Goal: Task Accomplishment & Management: Use online tool/utility

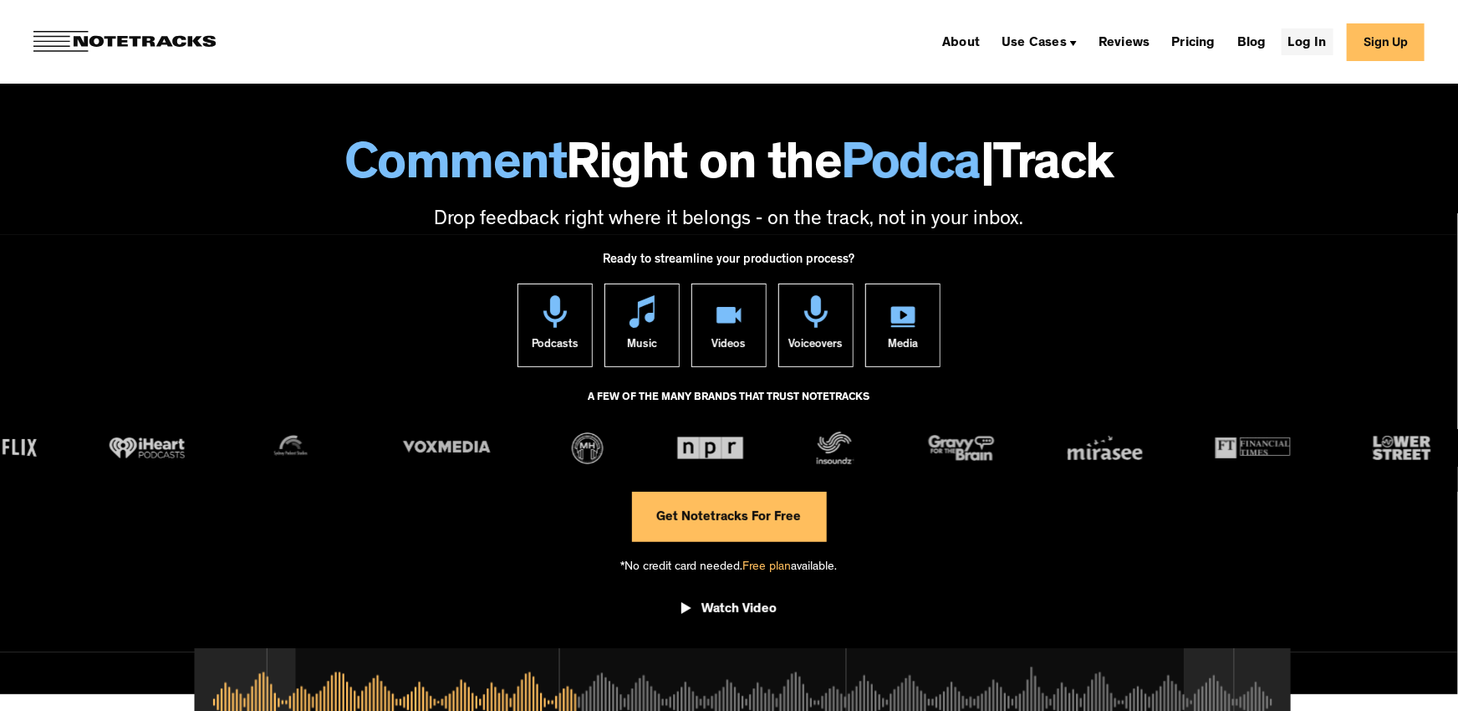
click at [1317, 48] on link "Log In" at bounding box center [1308, 41] width 52 height 27
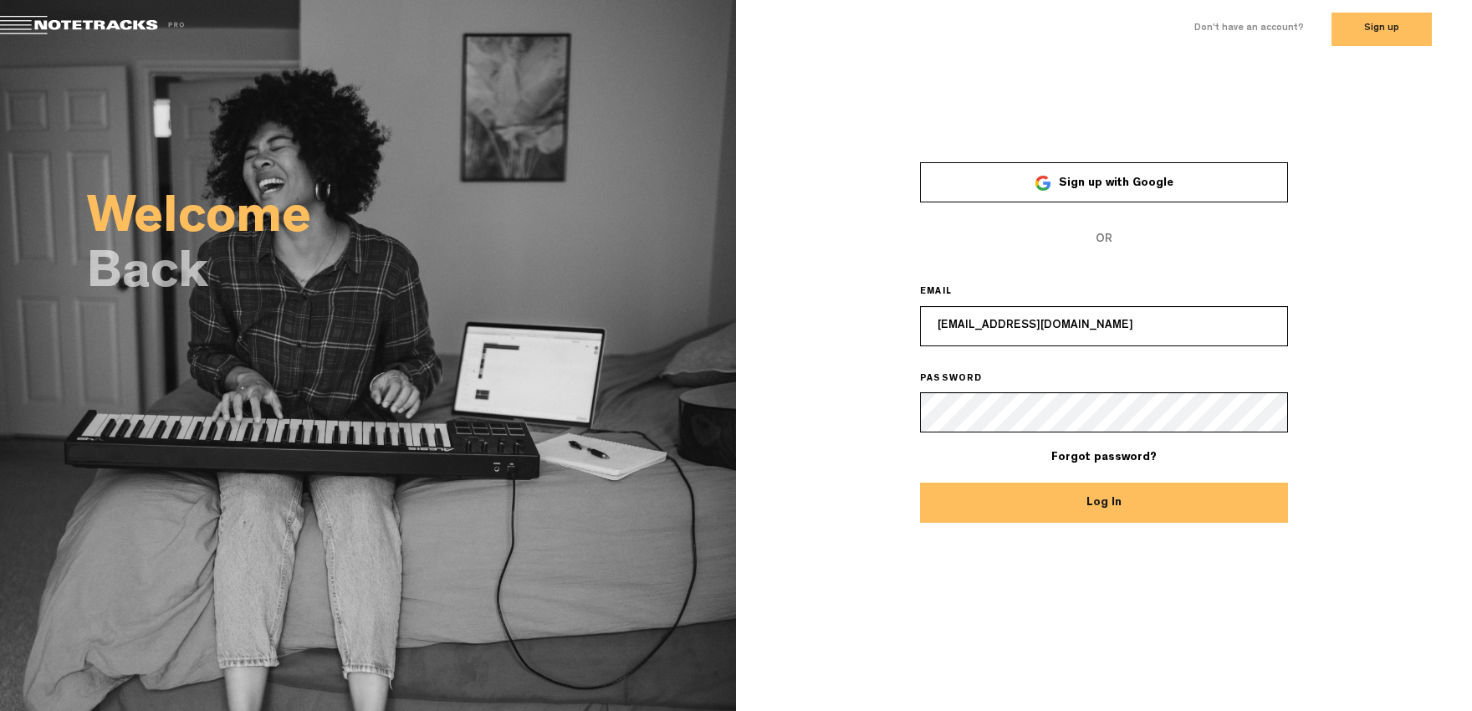
click at [1104, 497] on button "Log In" at bounding box center [1104, 502] width 368 height 40
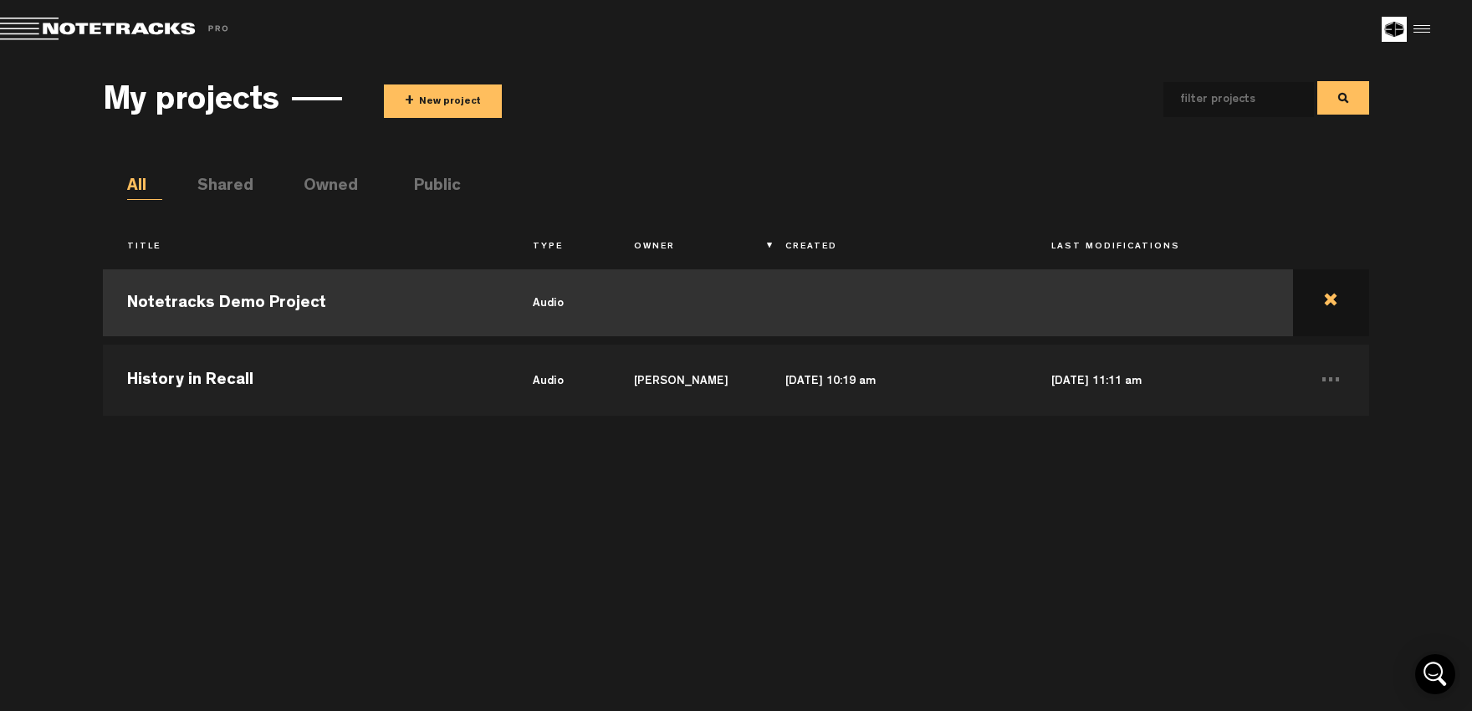
click at [1319, 305] on td at bounding box center [1331, 302] width 76 height 75
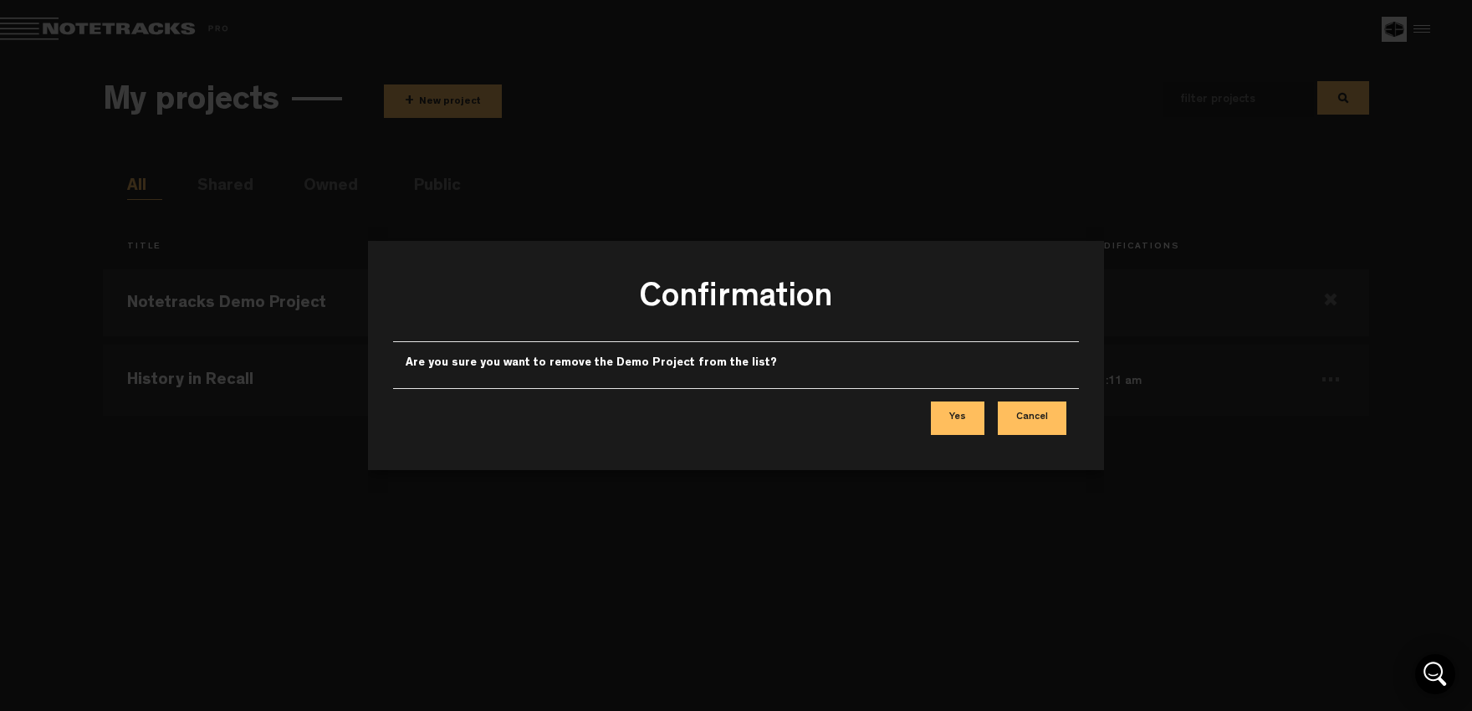
click at [955, 419] on button "Yes" at bounding box center [958, 417] width 54 height 33
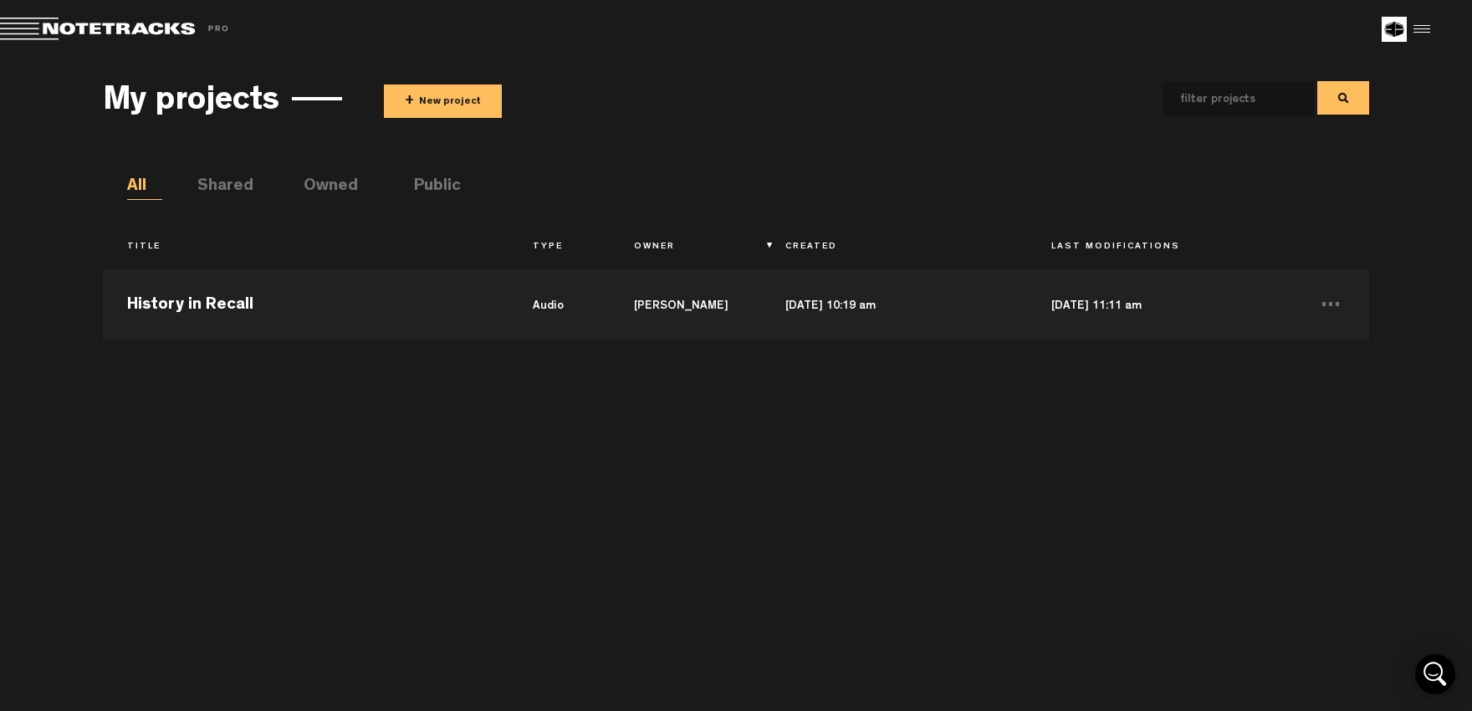
click at [424, 103] on button "+ New project" at bounding box center [443, 100] width 118 height 33
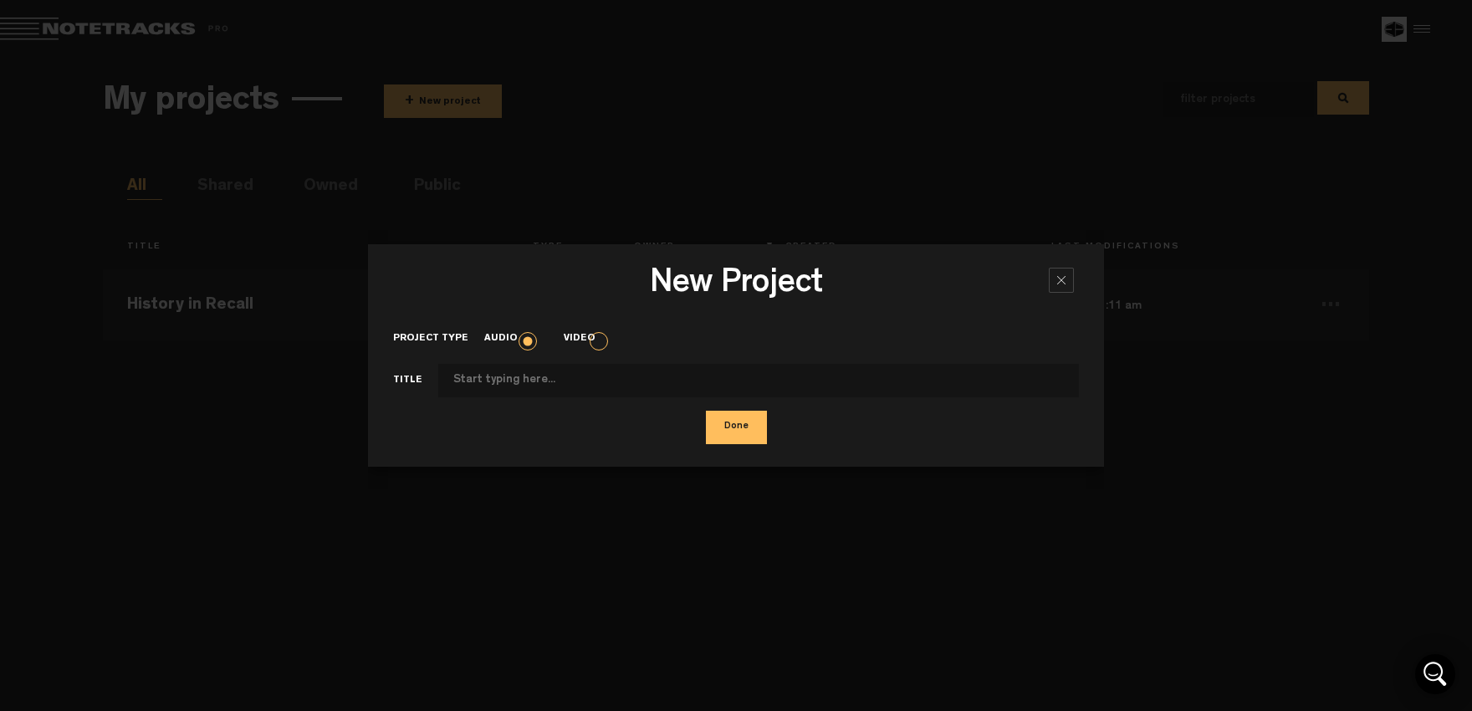
click at [779, 483] on div "New Project × Project type Audio Video Title Done" at bounding box center [736, 355] width 736 height 711
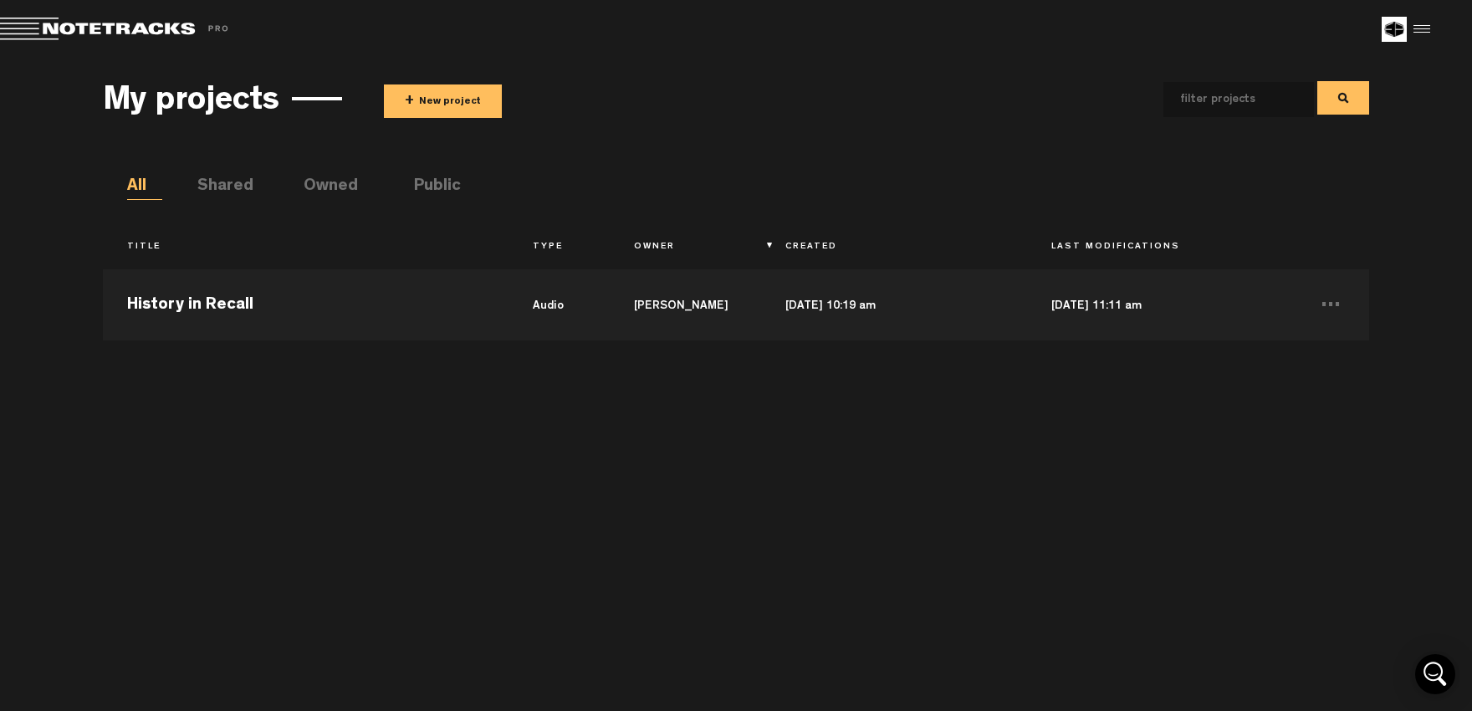
click at [407, 99] on span "+" at bounding box center [409, 101] width 9 height 19
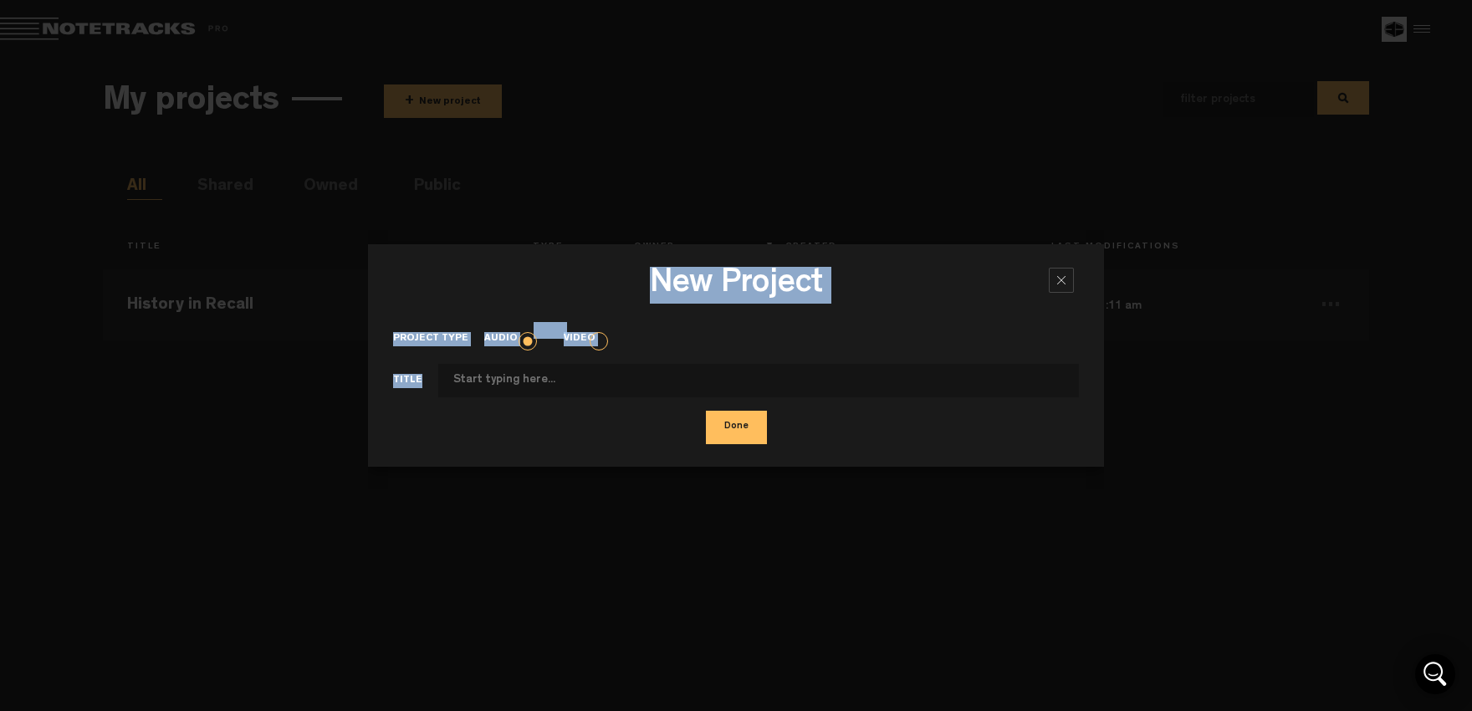
click at [407, 99] on div "New Project × Project type Audio Video Title Done" at bounding box center [736, 355] width 736 height 711
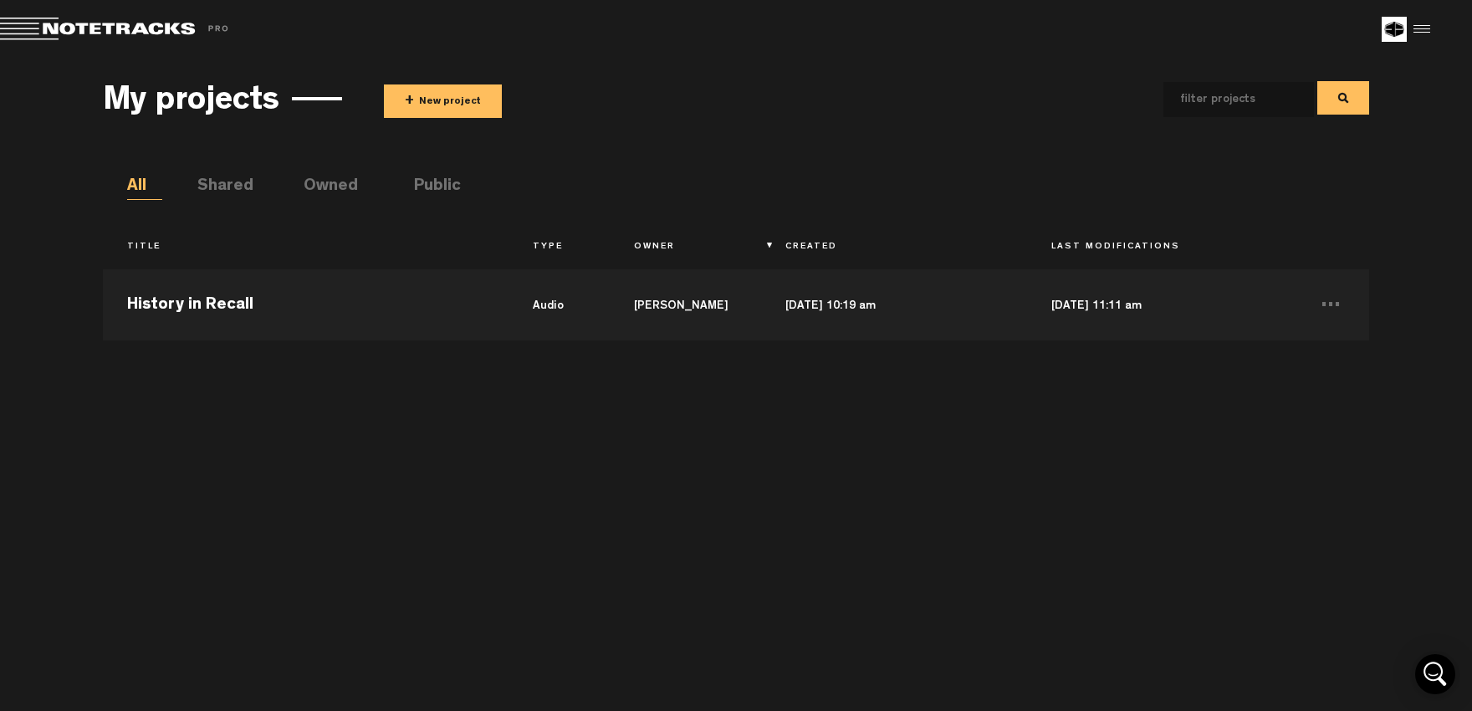
click at [434, 109] on button "+ New project" at bounding box center [443, 100] width 118 height 33
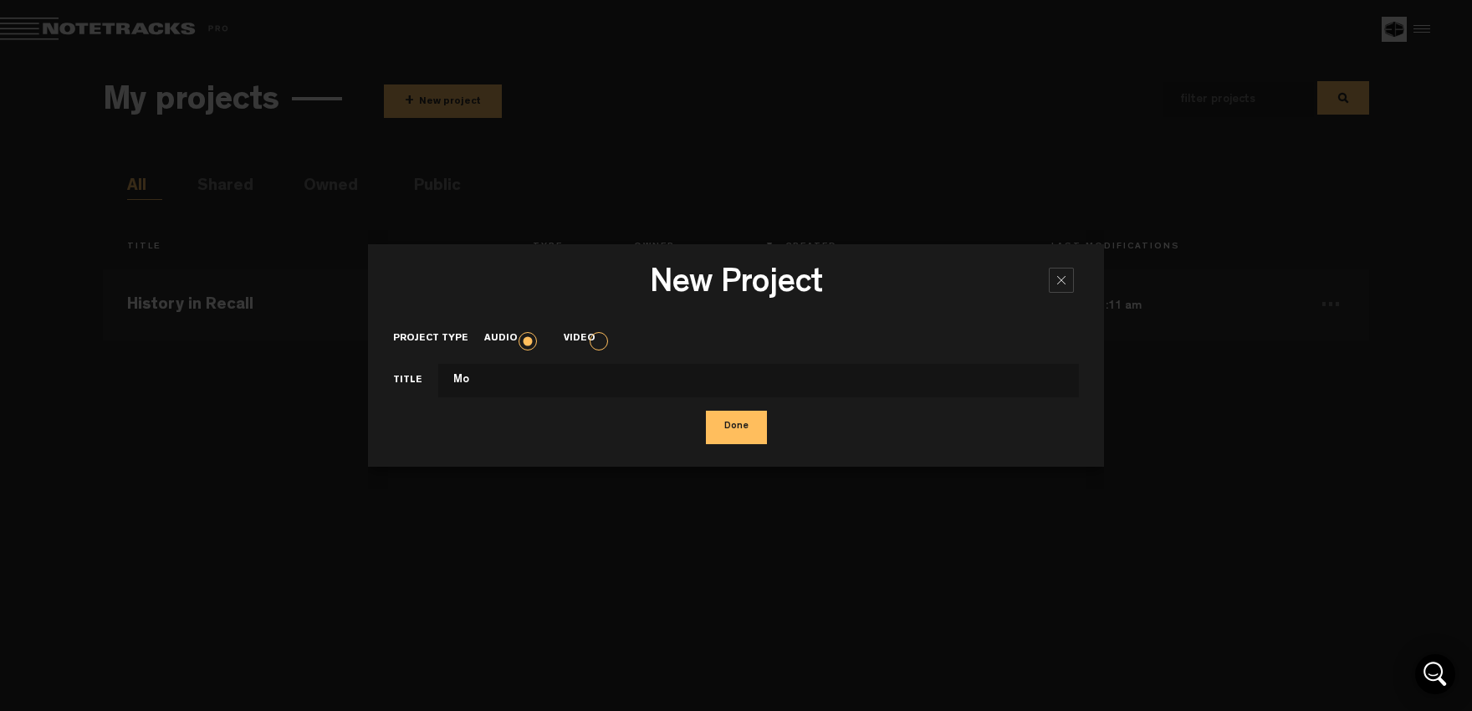
type input "M"
type input "j"
type input "Justice in the Halls"
click at [733, 432] on button "Done" at bounding box center [736, 427] width 61 height 33
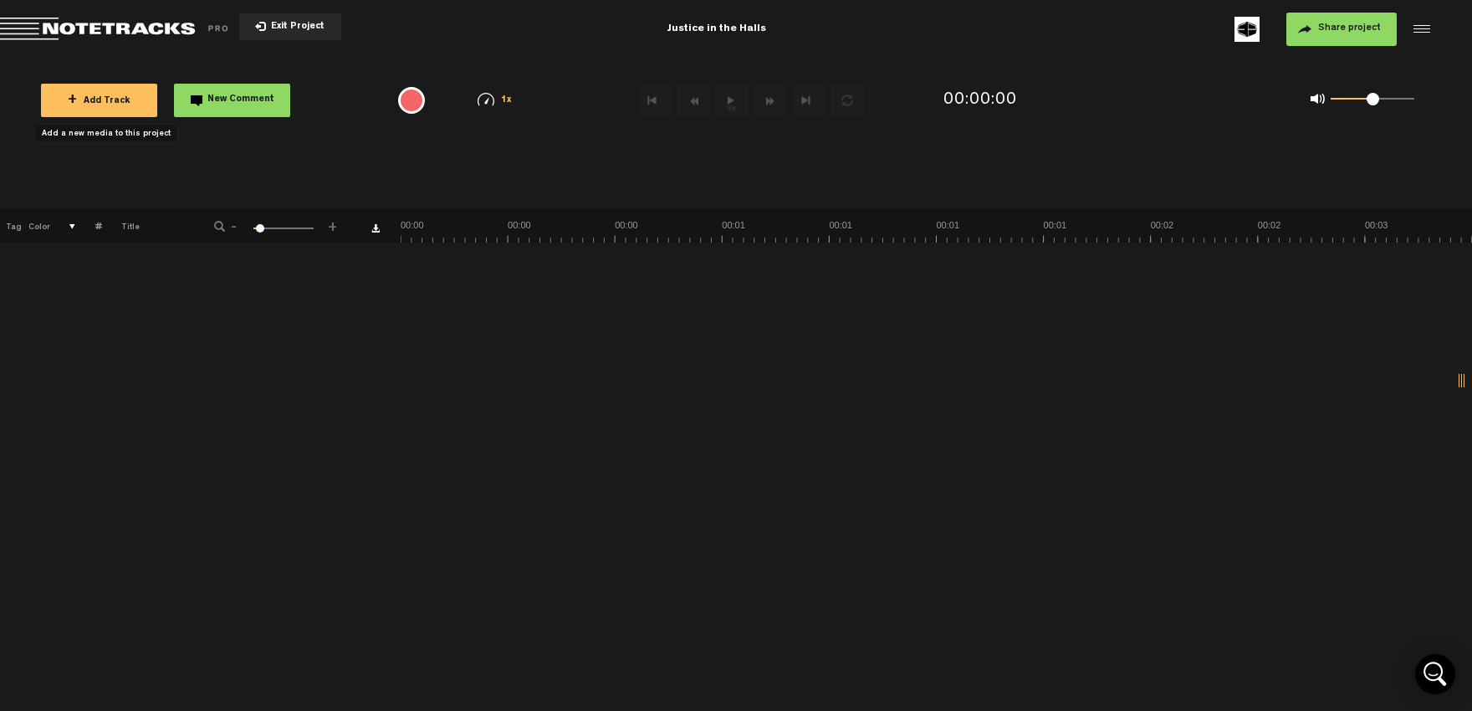
click at [93, 98] on span "+ Add Track" at bounding box center [99, 101] width 63 height 9
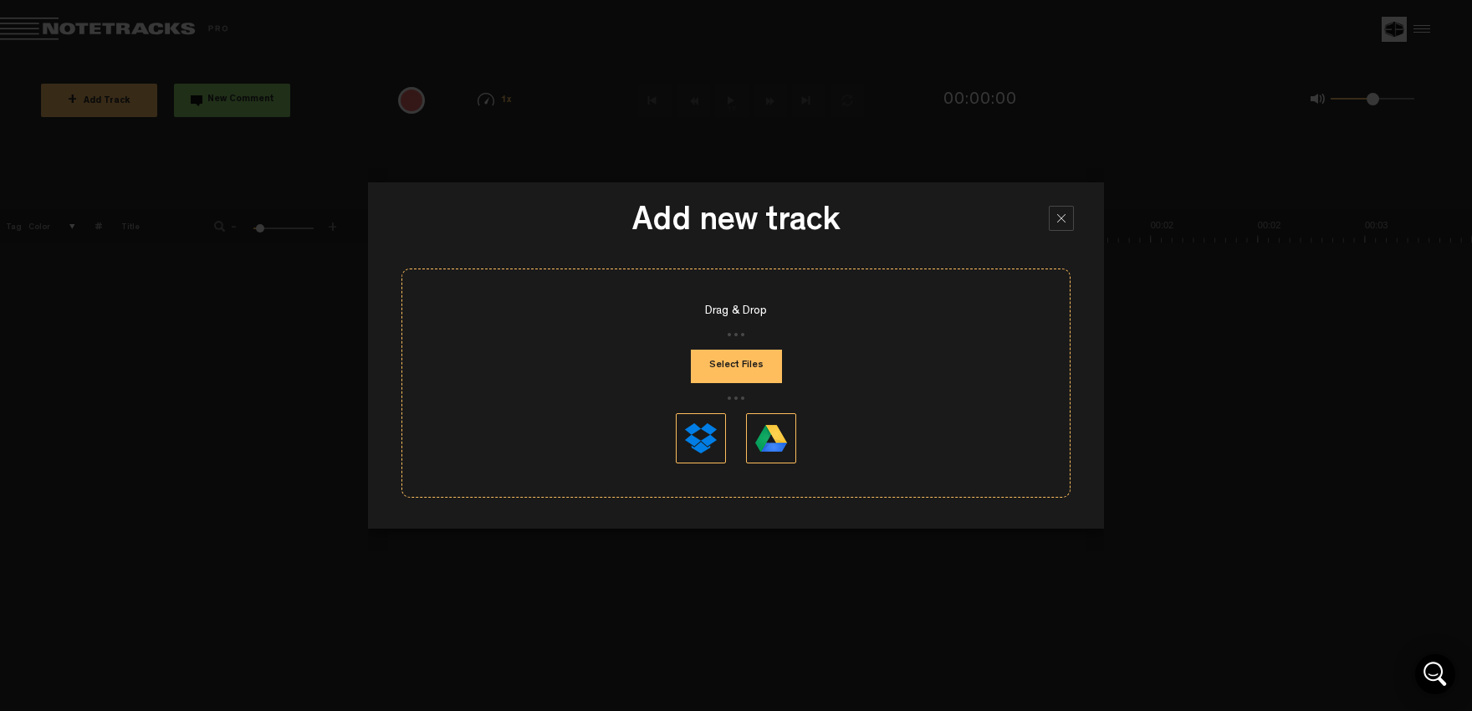
click at [743, 373] on button "Select Files" at bounding box center [736, 366] width 91 height 33
